Goal: Navigation & Orientation: Find specific page/section

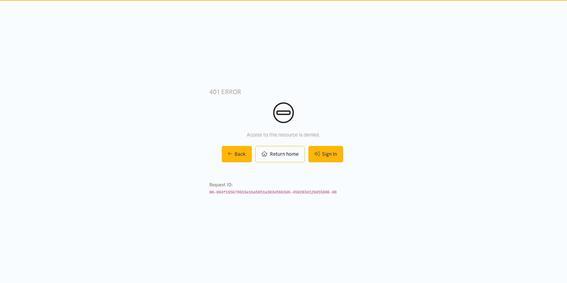
click at [325, 157] on link "Sign In" at bounding box center [325, 154] width 35 height 16
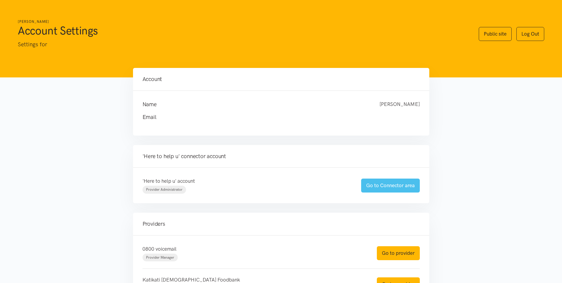
click at [400, 187] on link "Go to Connector area" at bounding box center [390, 186] width 59 height 14
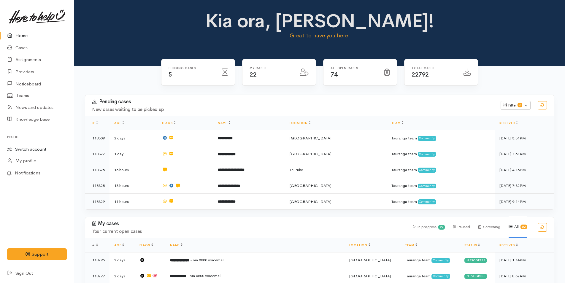
click at [17, 146] on link "Switch account" at bounding box center [37, 150] width 74 height 12
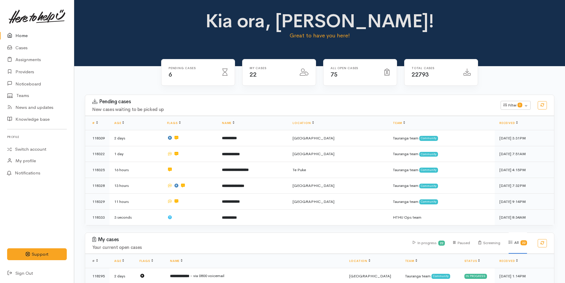
click at [25, 30] on link "Home" at bounding box center [37, 36] width 74 height 12
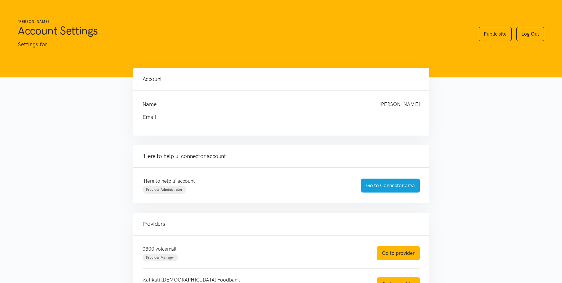
scroll to position [89, 0]
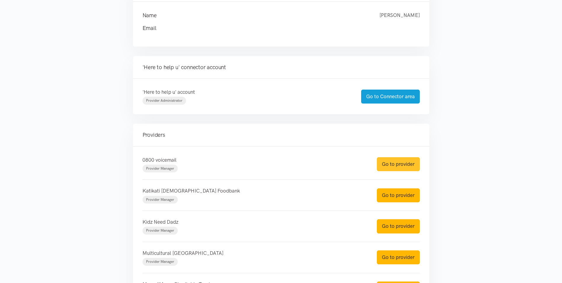
click at [385, 162] on link "Go to provider" at bounding box center [398, 164] width 43 height 14
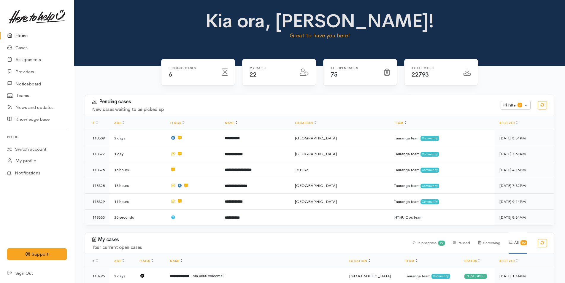
click at [31, 35] on link "Home" at bounding box center [37, 36] width 74 height 12
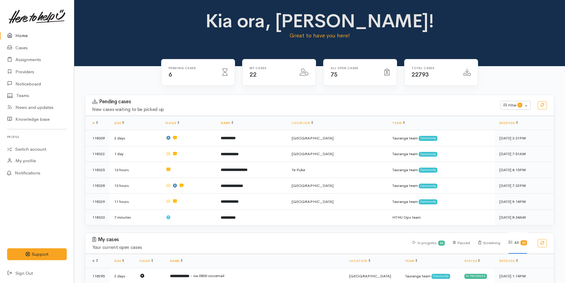
click at [24, 35] on link "Home" at bounding box center [37, 36] width 74 height 12
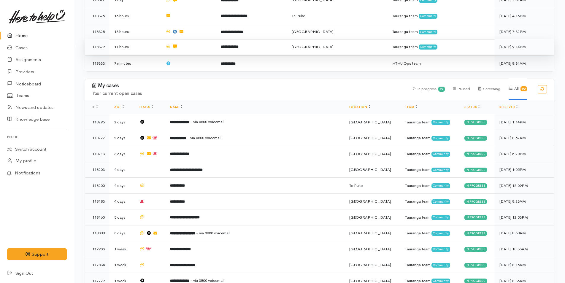
scroll to position [208, 0]
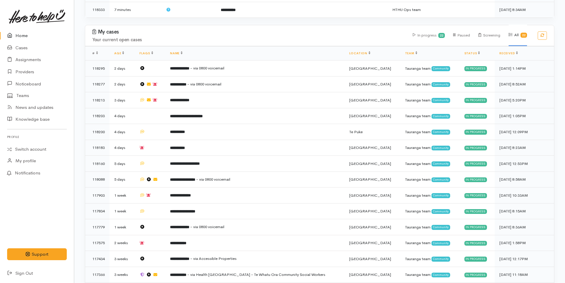
click at [12, 33] on icon at bounding box center [11, 35] width 8 height 7
